Goal: Check status

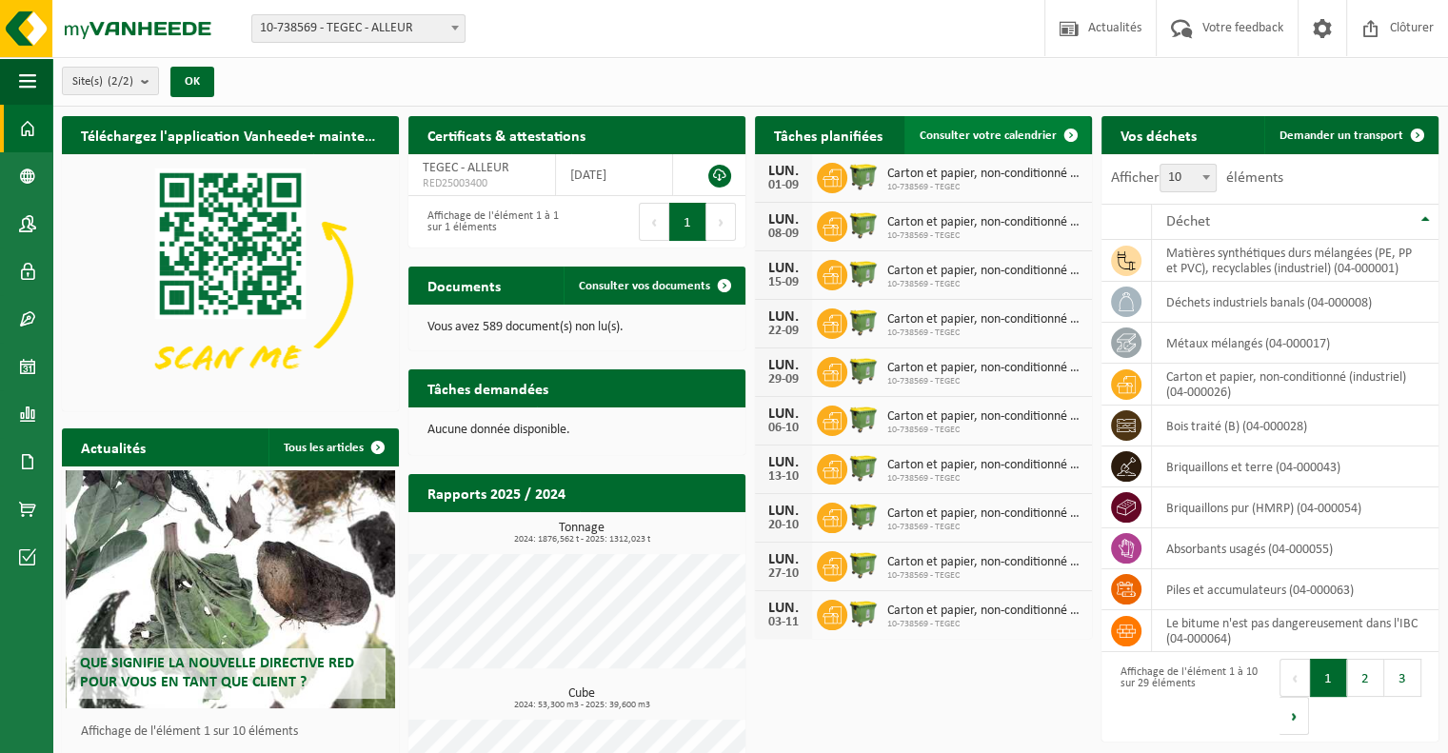
click at [966, 143] on link "Consulter votre calendrier" at bounding box center [997, 135] width 186 height 38
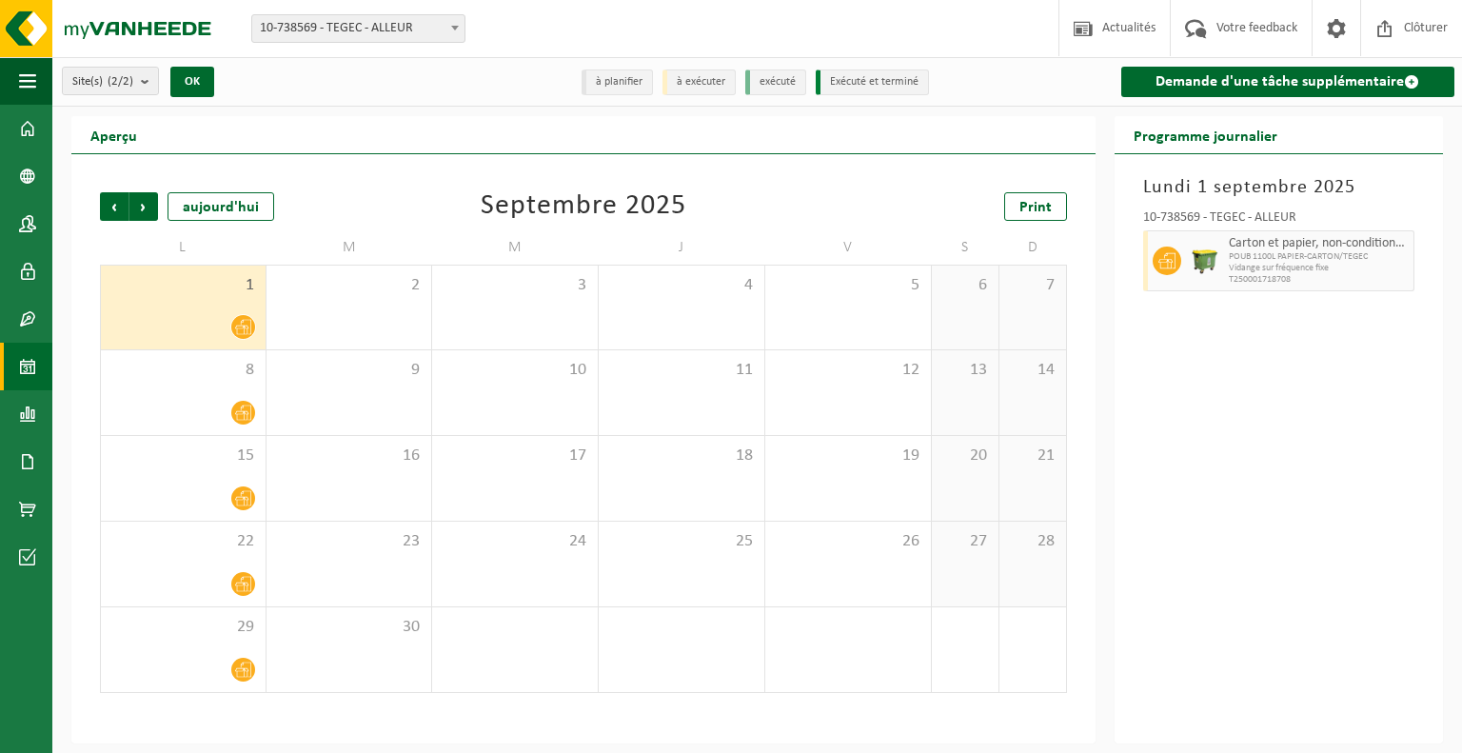
click at [629, 78] on li "à planifier" at bounding box center [616, 82] width 71 height 26
click at [105, 205] on span "Précédent" at bounding box center [114, 206] width 29 height 29
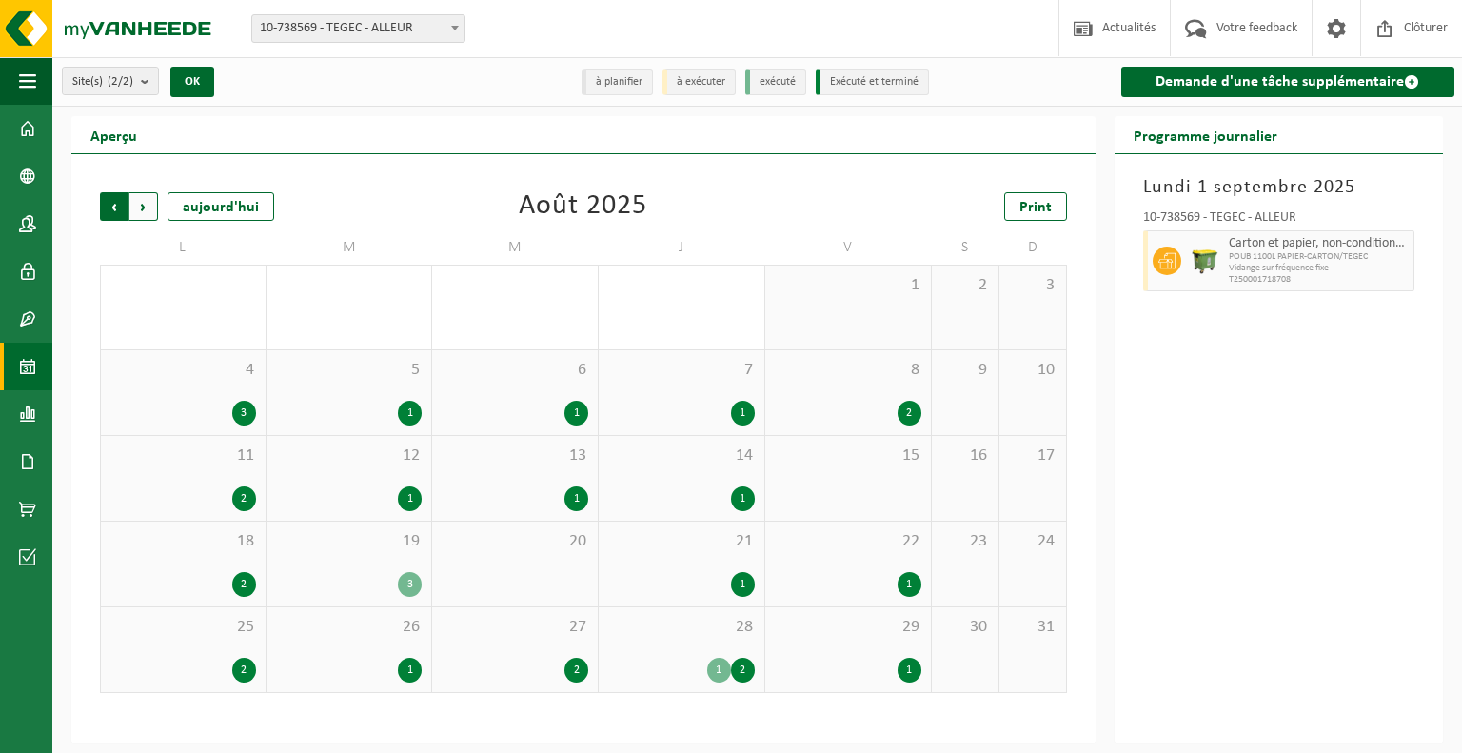
click at [129, 205] on span "Suivant" at bounding box center [143, 206] width 29 height 29
